Goal: Task Accomplishment & Management: Manage account settings

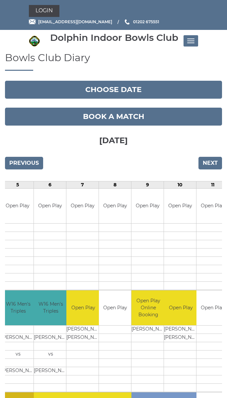
click at [50, 15] on link "Login" at bounding box center [44, 11] width 31 height 12
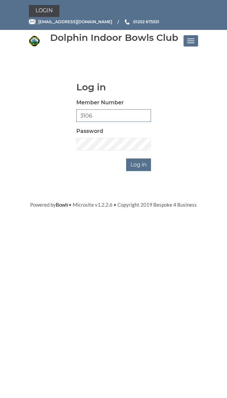
type input "3106"
click at [147, 168] on input "Log in" at bounding box center [138, 165] width 25 height 13
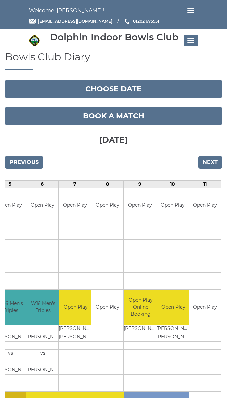
click at [194, 42] on span "Toggle navigation" at bounding box center [193, 42] width 4 height 1
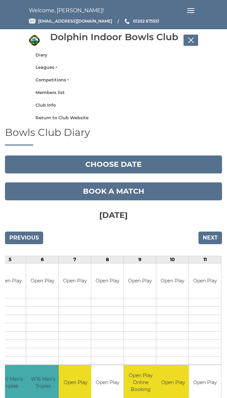
click at [194, 41] on button "Toggle navigation" at bounding box center [191, 40] width 15 height 11
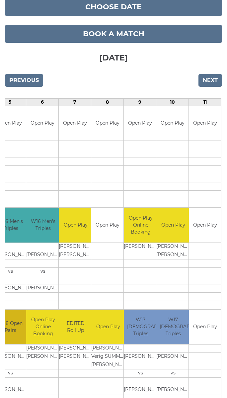
scroll to position [83, 0]
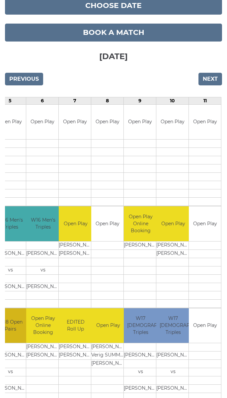
click at [158, 40] on link "Book a match" at bounding box center [114, 33] width 218 height 18
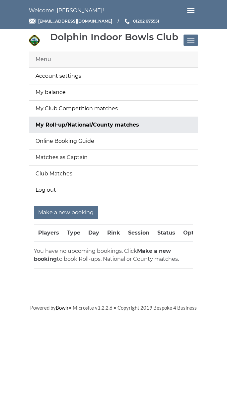
click at [73, 98] on link "My balance" at bounding box center [114, 92] width 170 height 16
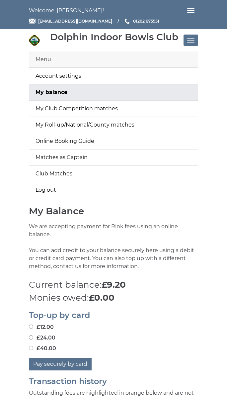
click at [194, 12] on button "Toggle navigation" at bounding box center [191, 10] width 15 height 11
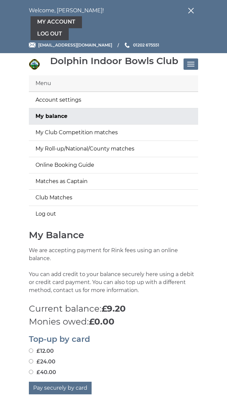
click at [55, 40] on link "Log out" at bounding box center [50, 34] width 38 height 12
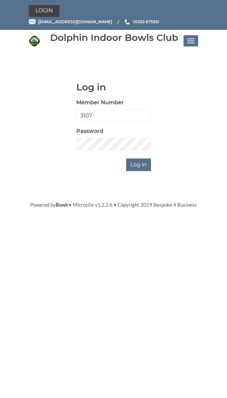
type input "3107"
click at [139, 164] on input "Log in" at bounding box center [138, 165] width 25 height 13
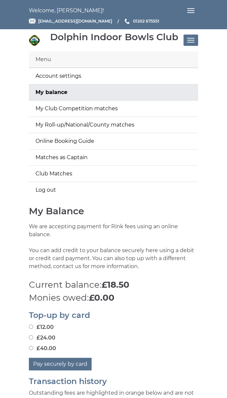
click at [196, 13] on button "Toggle navigation" at bounding box center [191, 10] width 15 height 11
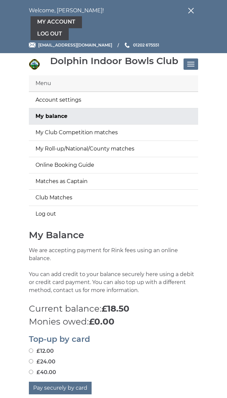
click at [196, 61] on button "Toggle navigation" at bounding box center [191, 64] width 15 height 11
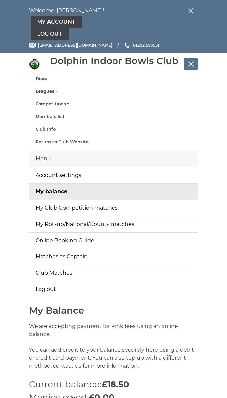
click at [194, 62] on span "Toggle navigation" at bounding box center [192, 63] width 3 height 3
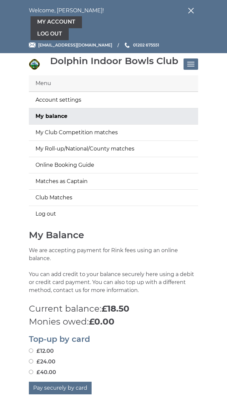
click at [51, 213] on link "Log out" at bounding box center [114, 214] width 170 height 16
